Goal: Task Accomplishment & Management: Manage account settings

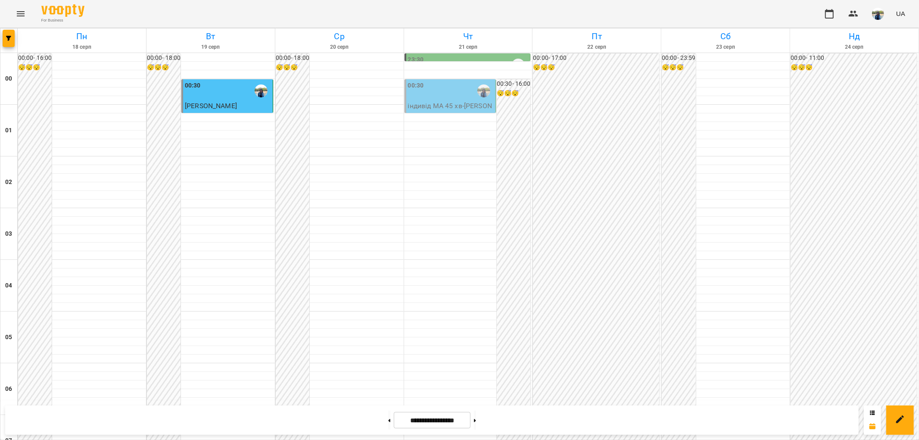
scroll to position [670, 0]
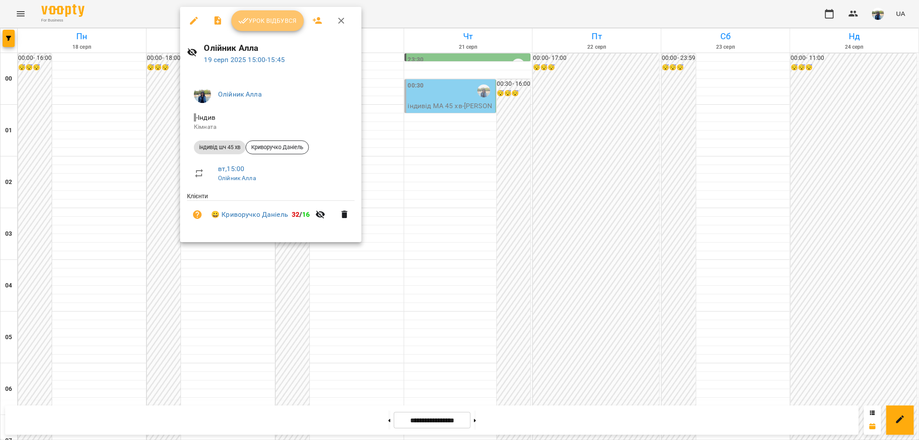
click at [271, 16] on span "Урок відбувся" at bounding box center [267, 21] width 59 height 10
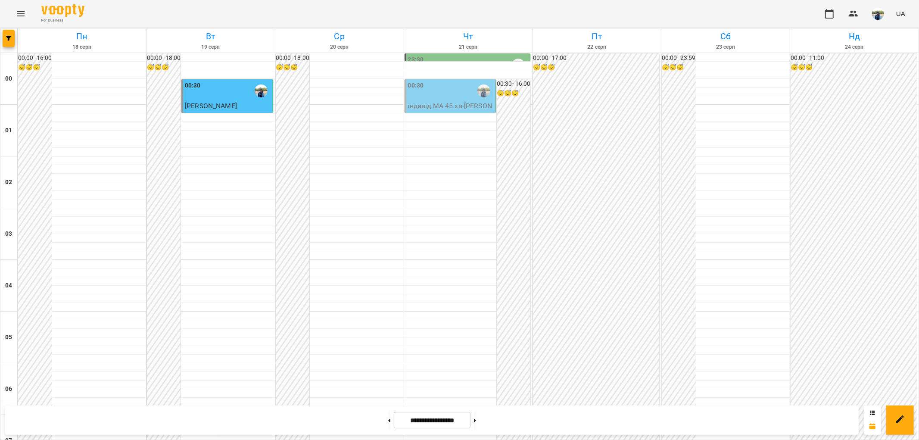
scroll to position [670, 0]
click at [476, 422] on button at bounding box center [475, 420] width 2 height 19
click at [388, 420] on button at bounding box center [389, 420] width 2 height 19
type input "**********"
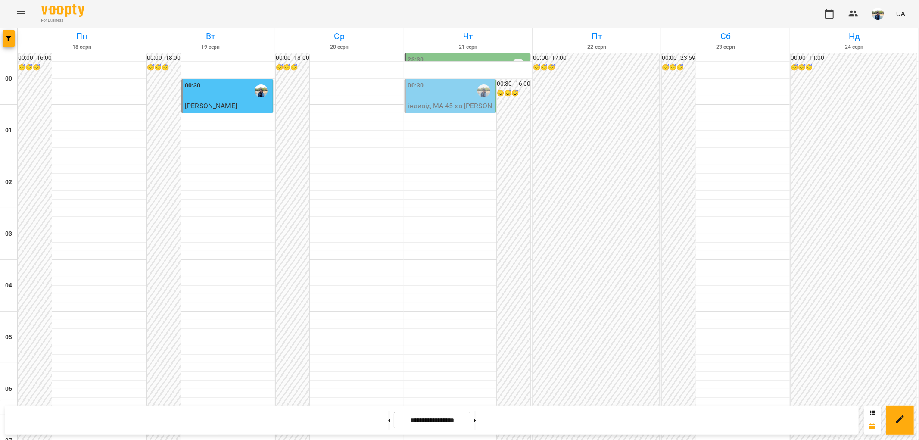
scroll to position [893, 0]
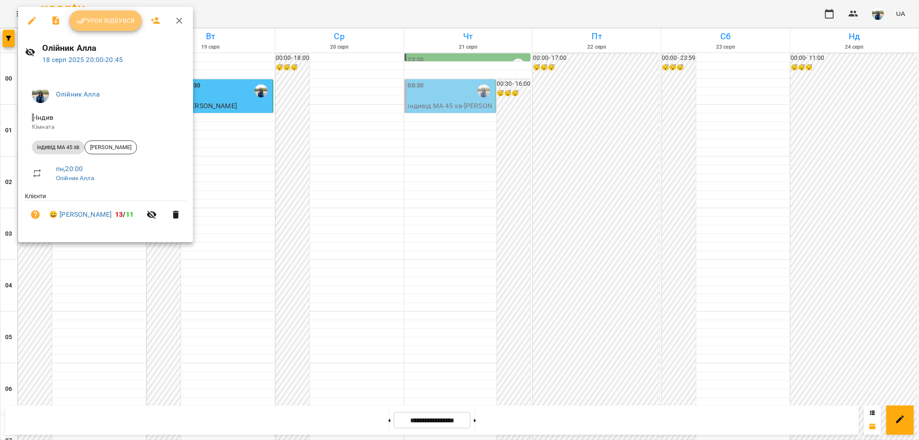
click at [105, 18] on span "Урок відбувся" at bounding box center [105, 21] width 59 height 10
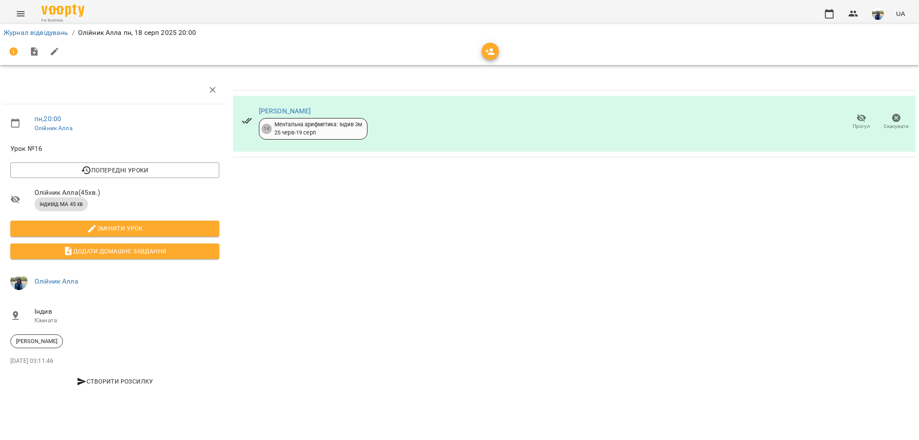
click at [861, 118] on icon "button" at bounding box center [861, 118] width 9 height 8
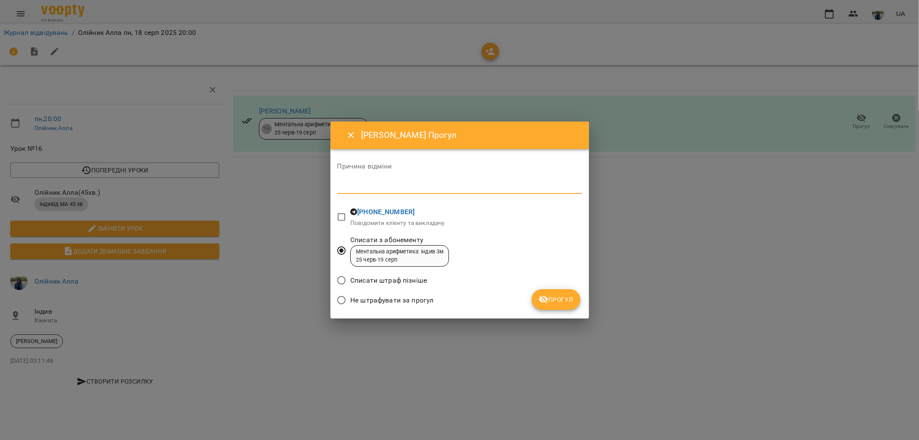
click at [378, 188] on textarea at bounding box center [459, 187] width 245 height 8
type textarea "*******"
click at [561, 300] on span "Прогул" at bounding box center [556, 299] width 35 height 10
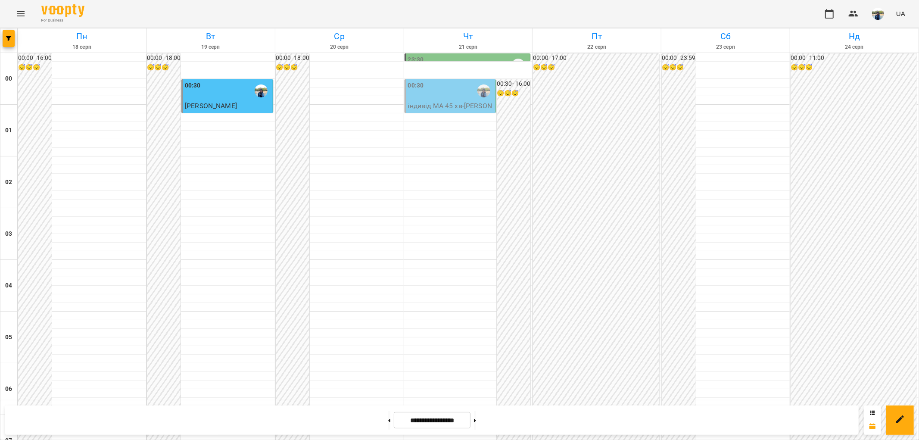
scroll to position [845, 0]
click at [145, 41] on ul "[PERSON_NAME] [DATE] 17:00 - [DATE] 18:00 Відсутній" at bounding box center [85, 72] width 120 height 62
click at [143, 40] on icon "button" at bounding box center [138, 41] width 10 height 10
click at [165, 41] on h6 "Вт" at bounding box center [211, 36] width 126 height 13
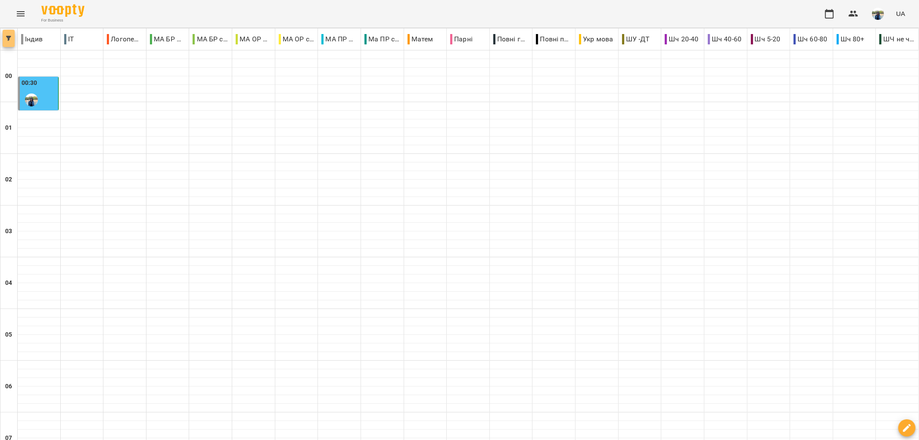
click at [12, 38] on span "button" at bounding box center [9, 38] width 12 height 5
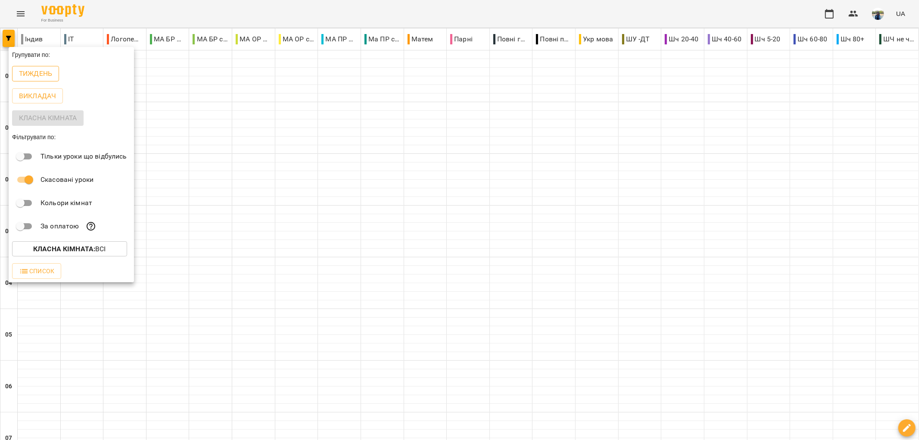
click at [19, 76] on p "Тиждень" at bounding box center [35, 74] width 33 height 10
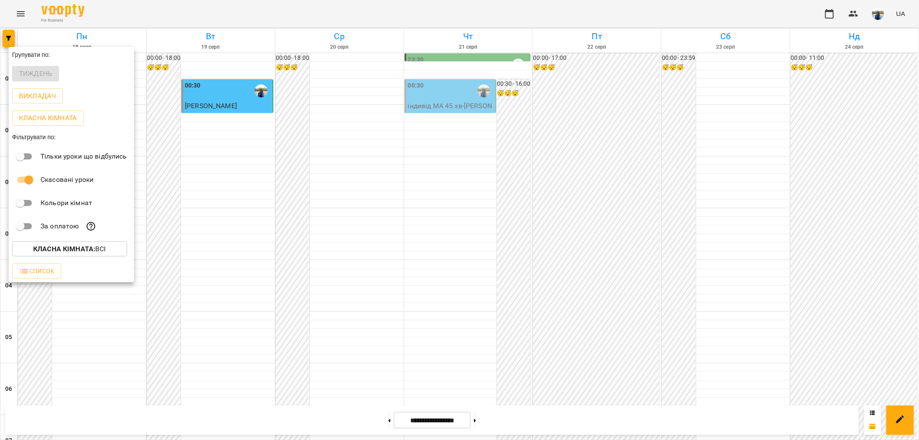
click at [153, 125] on div at bounding box center [459, 220] width 919 height 440
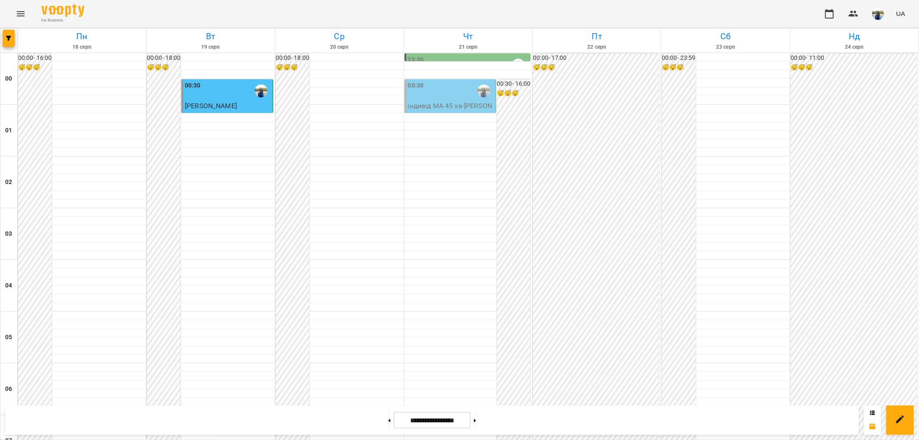
scroll to position [766, 0]
click at [476, 421] on button at bounding box center [475, 420] width 2 height 19
type input "**********"
